Goal: Task Accomplishment & Management: Manage account settings

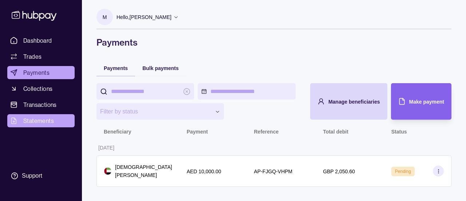
click at [36, 122] on span "Statements" at bounding box center [38, 120] width 31 height 9
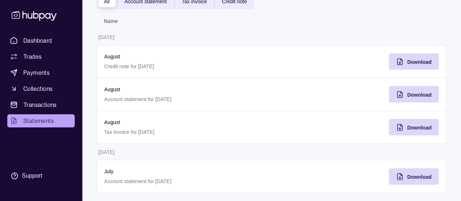
scroll to position [65, 0]
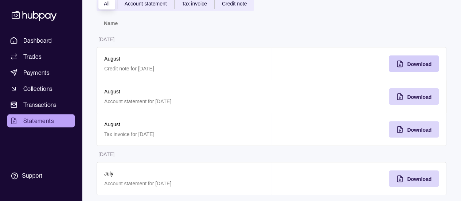
click at [400, 64] on icon "button" at bounding box center [400, 65] width 0 height 2
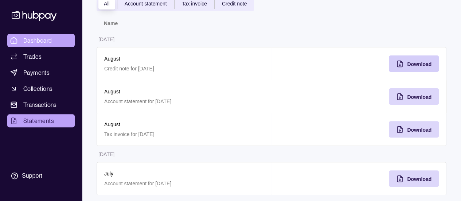
click at [46, 40] on span "Dashboard" at bounding box center [37, 40] width 29 height 9
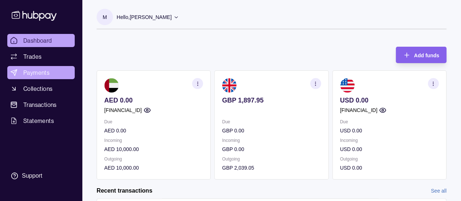
click at [41, 72] on span "Payments" at bounding box center [36, 72] width 26 height 9
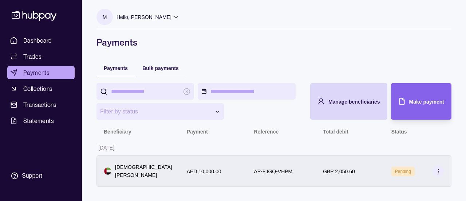
click at [442, 173] on section at bounding box center [438, 170] width 11 height 11
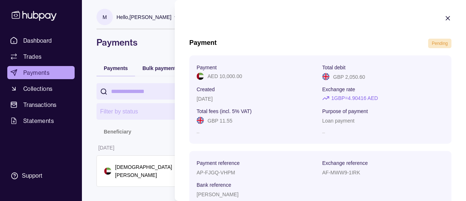
click at [445, 19] on icon "button" at bounding box center [448, 18] width 7 height 7
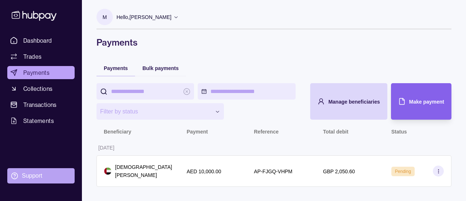
click at [28, 169] on section "Support" at bounding box center [40, 175] width 67 height 15
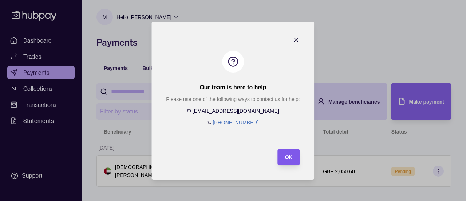
click at [284, 157] on div "OK" at bounding box center [283, 157] width 19 height 16
